Goal: Task Accomplishment & Management: Use online tool/utility

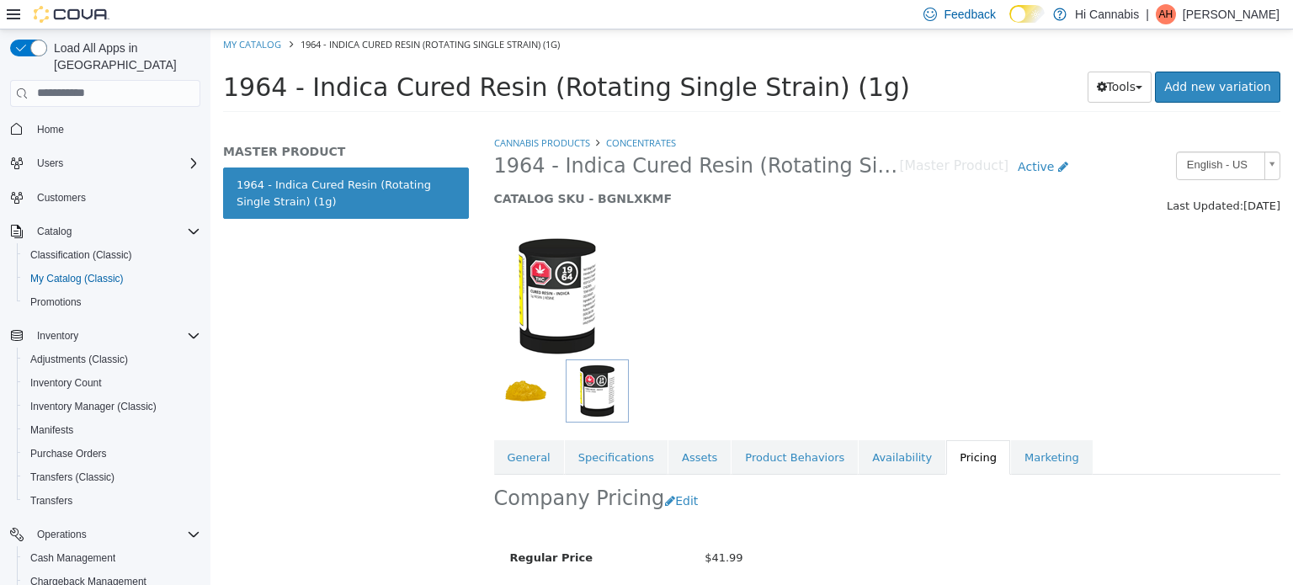
scroll to position [151, 0]
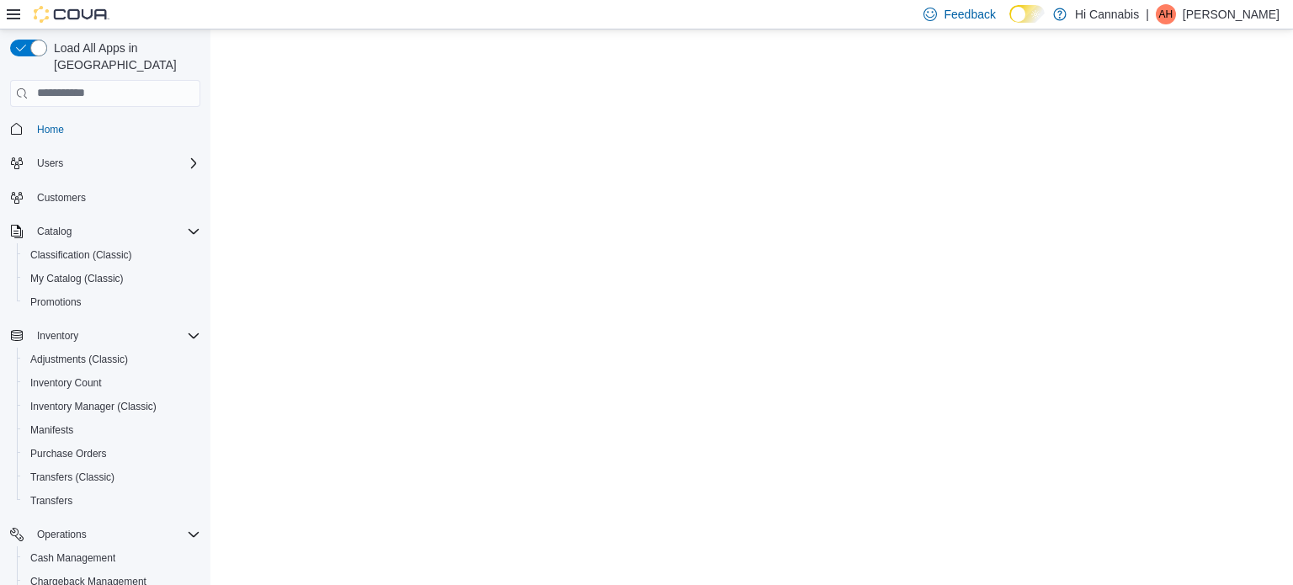
select select "**********"
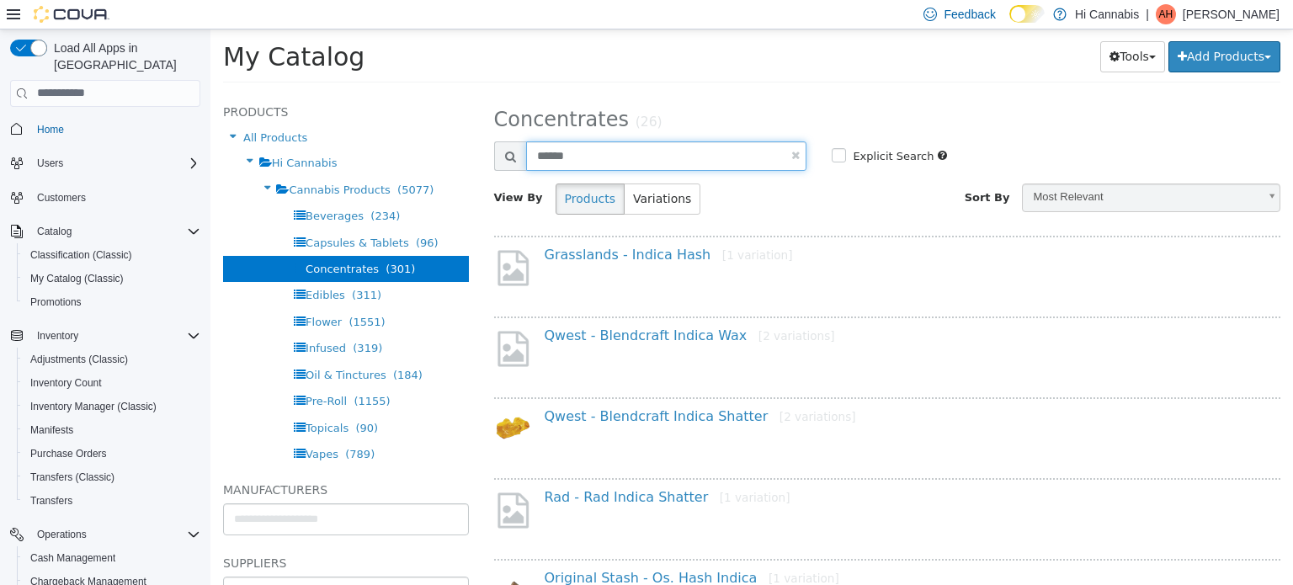
click at [653, 152] on input "******" at bounding box center [666, 155] width 281 height 29
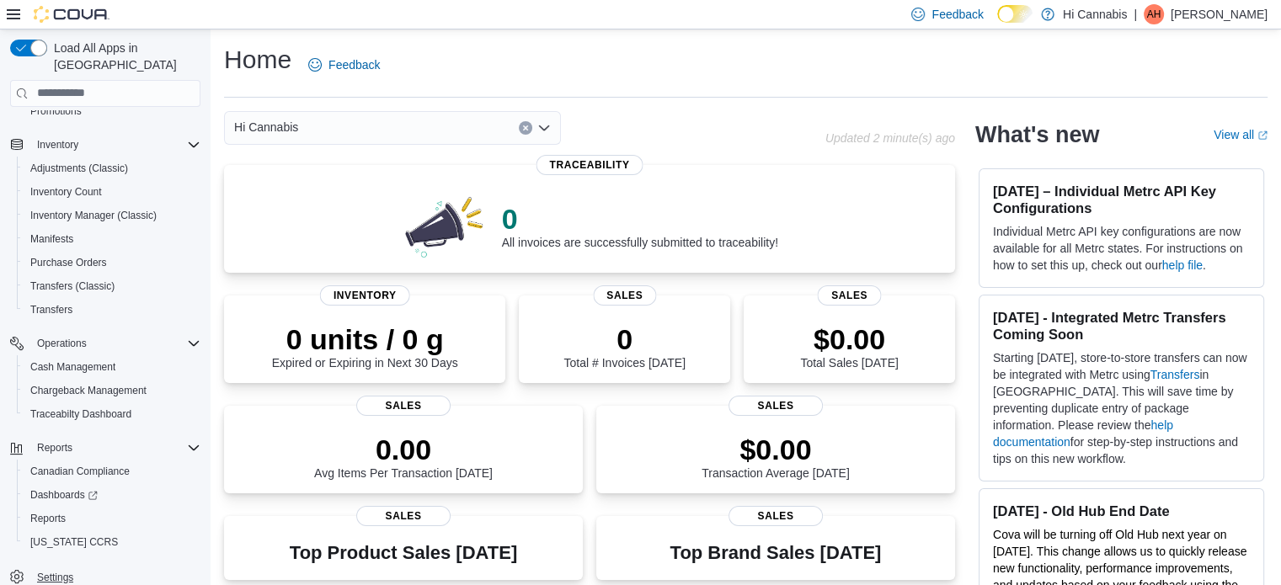
scroll to position [192, 0]
click at [51, 511] on span "Reports" at bounding box center [47, 517] width 35 height 13
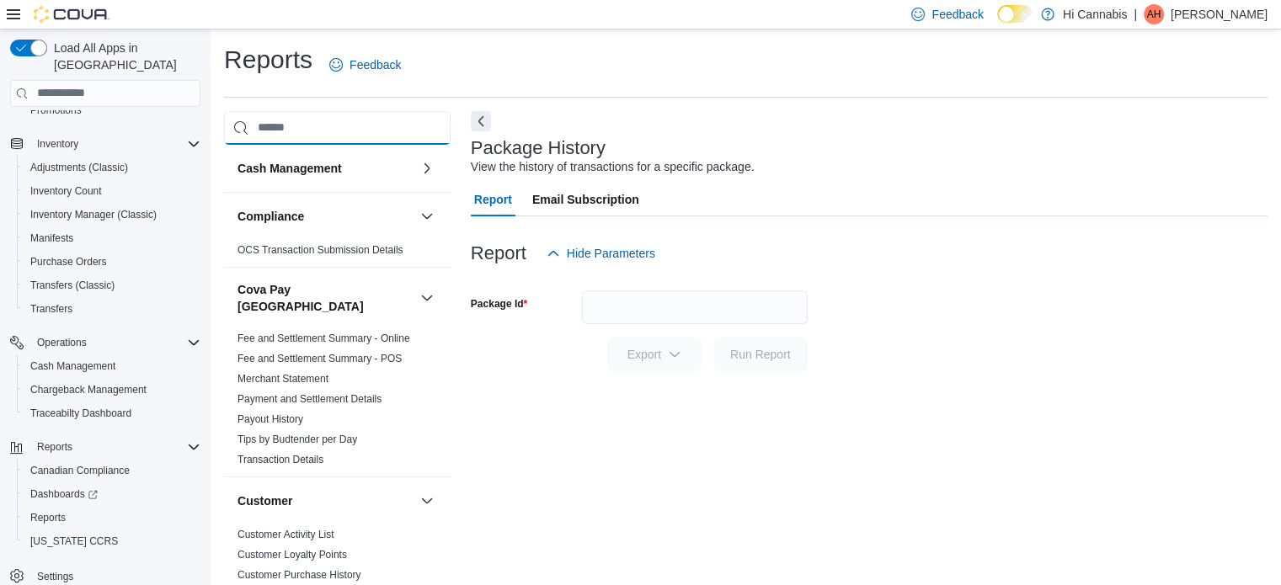
scroll to position [11, 0]
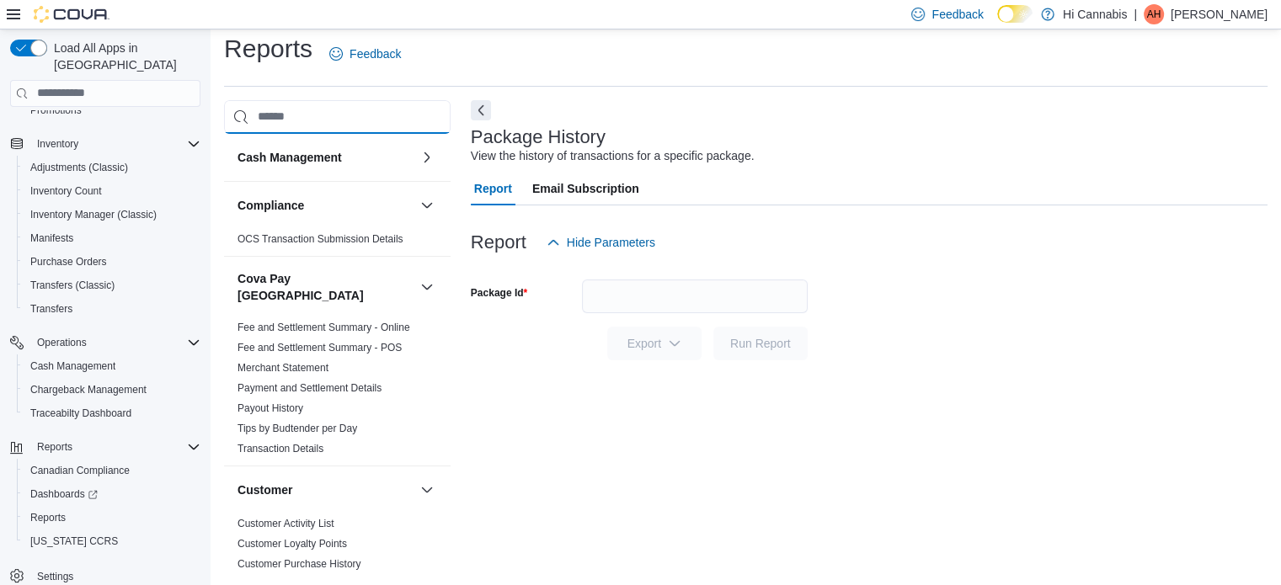
click at [359, 130] on input "search" at bounding box center [337, 117] width 226 height 34
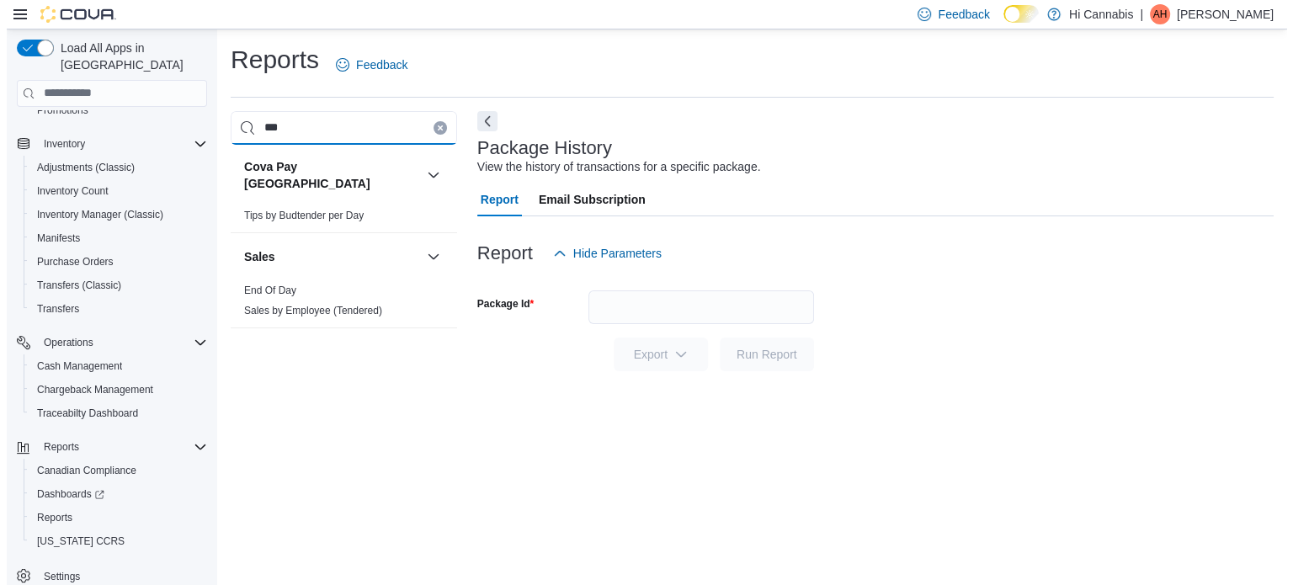
scroll to position [0, 0]
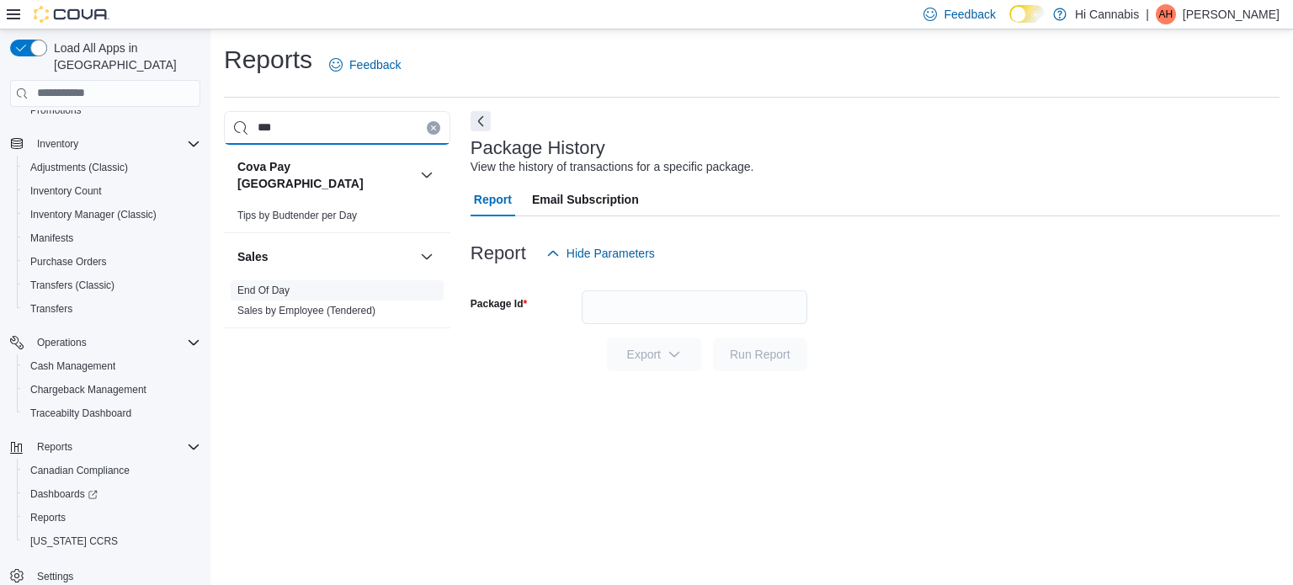
type input "***"
click at [246, 285] on link "End Of Day" at bounding box center [263, 291] width 52 height 12
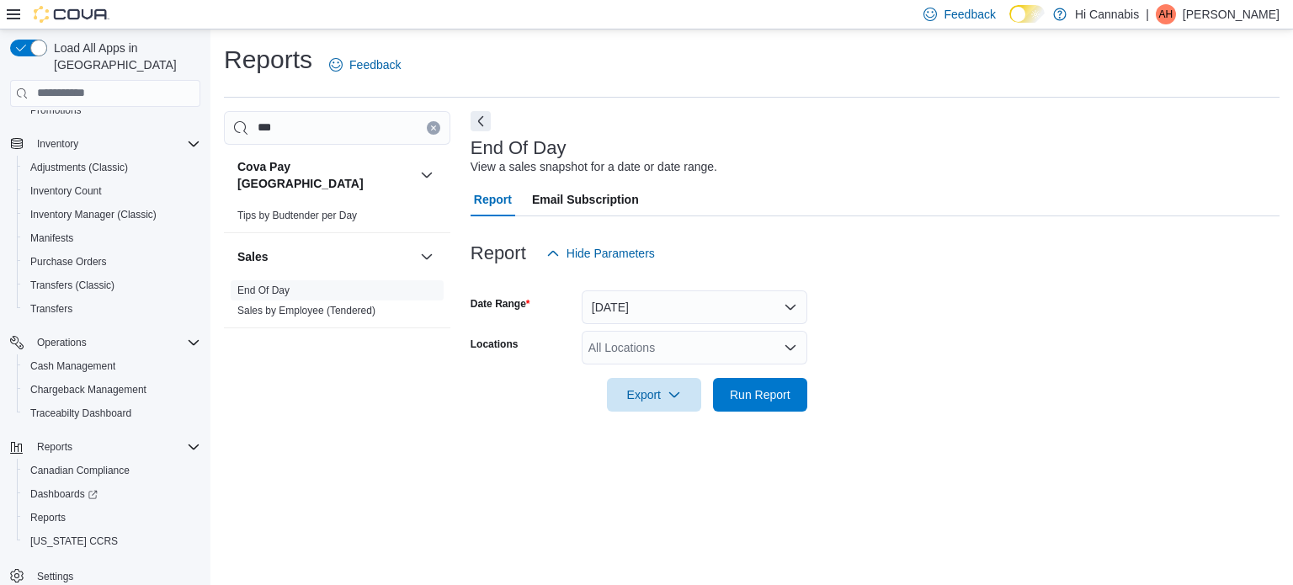
click at [647, 278] on div at bounding box center [875, 280] width 809 height 20
click at [639, 306] on button "Today" at bounding box center [695, 307] width 226 height 34
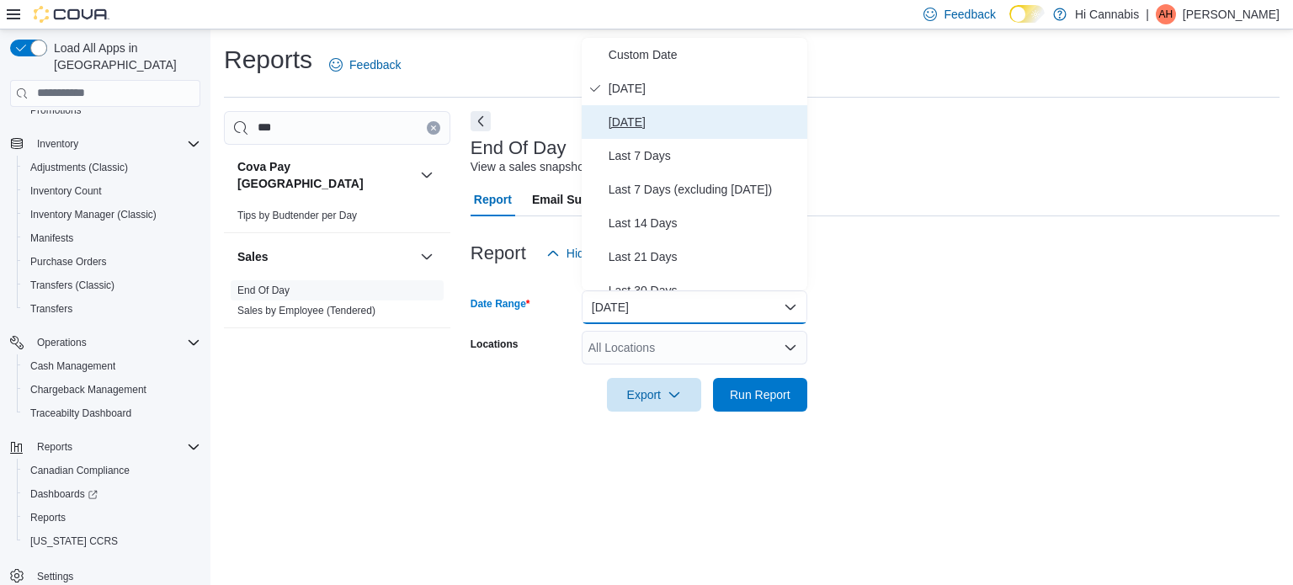
click at [664, 129] on span "Yesterday" at bounding box center [705, 122] width 192 height 20
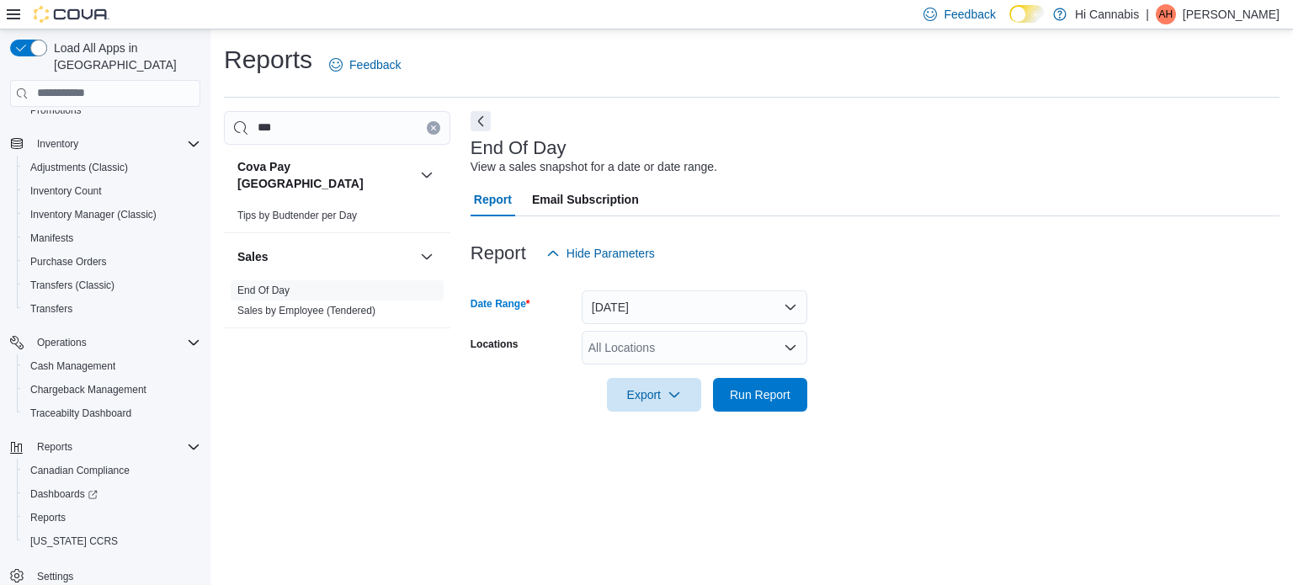
click at [690, 350] on div "All Locations" at bounding box center [695, 348] width 226 height 34
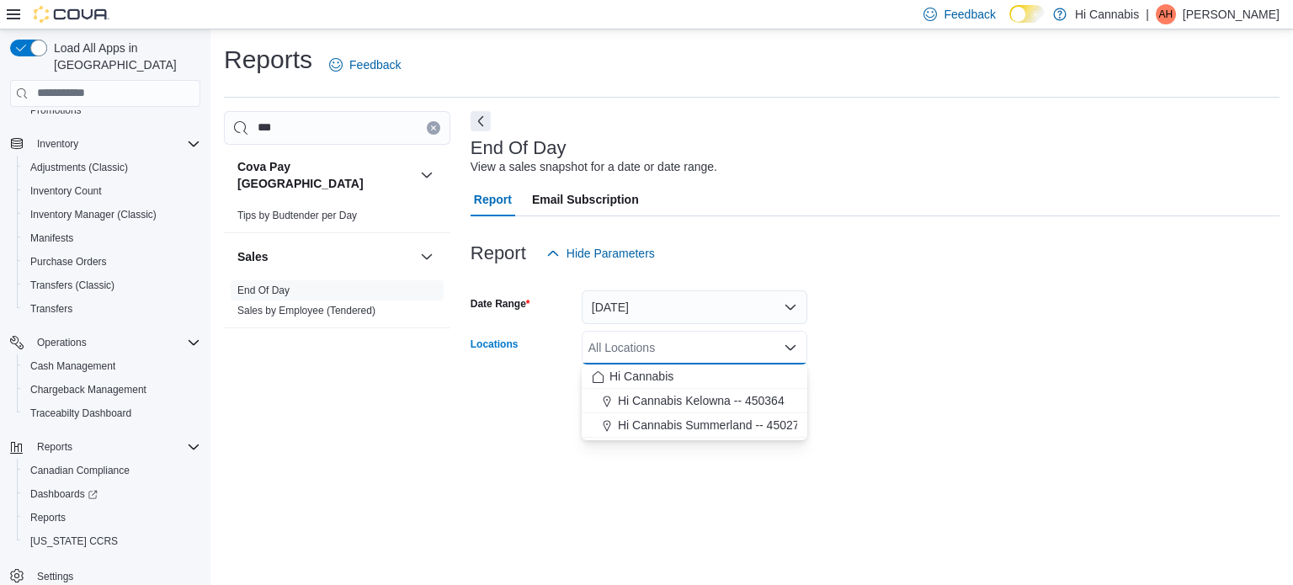
click at [686, 395] on span "Hi Cannabis Kelowna -- 450364" at bounding box center [701, 400] width 167 height 17
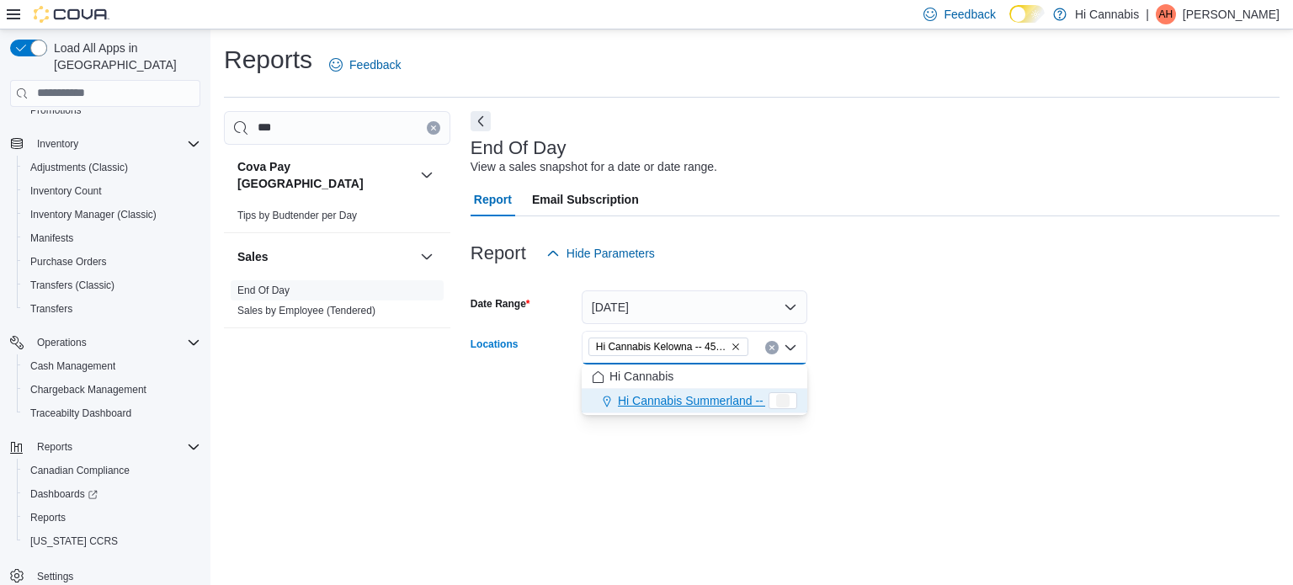
click at [1020, 293] on form "Date Range Yesterday Locations Hi Cannabis Kelowna -- 450364 Combo box. Selecte…" at bounding box center [875, 340] width 809 height 141
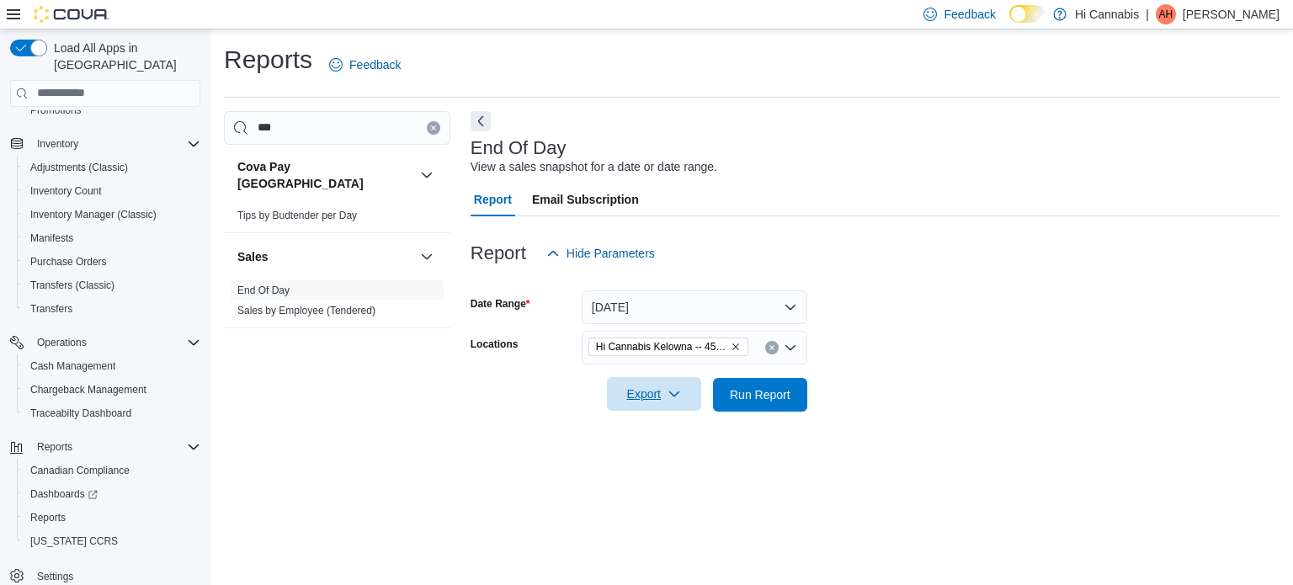
click at [633, 392] on span "Export" at bounding box center [654, 394] width 74 height 34
click at [653, 468] on span "Export to Pdf" at bounding box center [657, 462] width 76 height 13
